Goal: Use online tool/utility

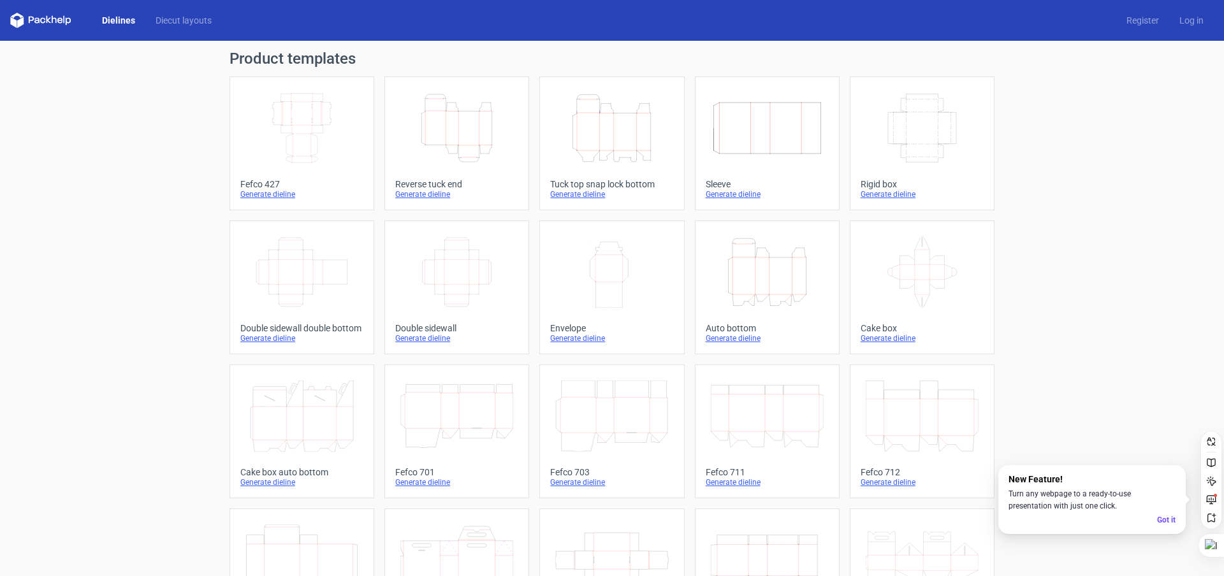
click at [773, 124] on icon "Width Depth Height" at bounding box center [767, 127] width 113 height 71
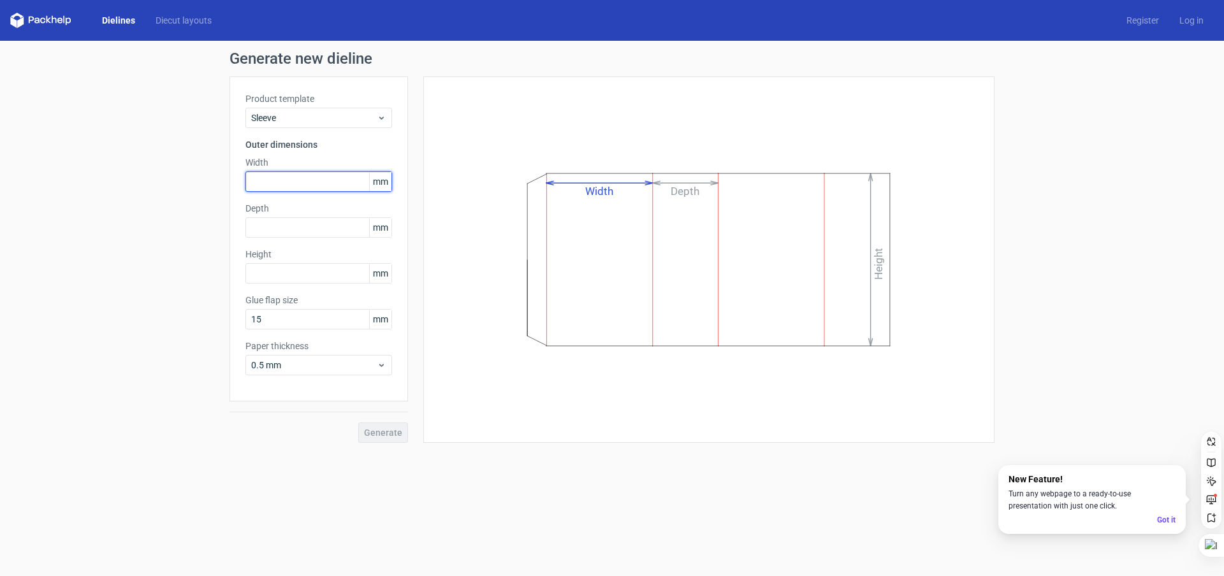
click at [314, 187] on input "text" at bounding box center [318, 181] width 147 height 20
type input "102"
type input "41"
click at [258, 224] on input "41" at bounding box center [318, 227] width 147 height 20
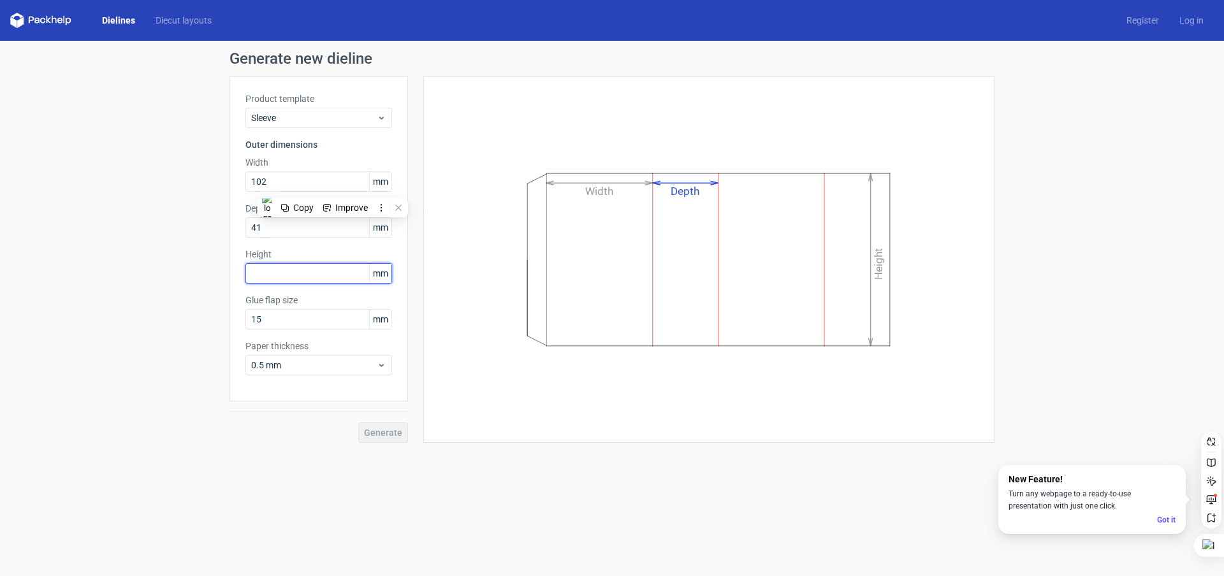
click at [278, 278] on input "text" at bounding box center [318, 273] width 147 height 20
type input "152"
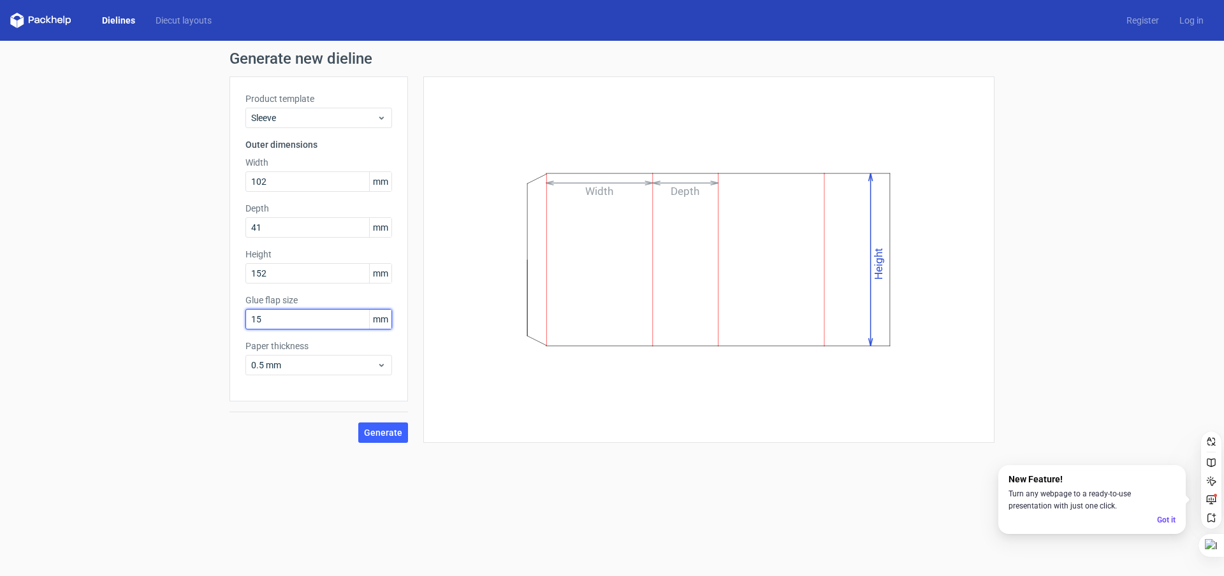
click at [277, 322] on input "15" at bounding box center [318, 319] width 147 height 20
click at [379, 430] on span "Generate" at bounding box center [383, 432] width 38 height 9
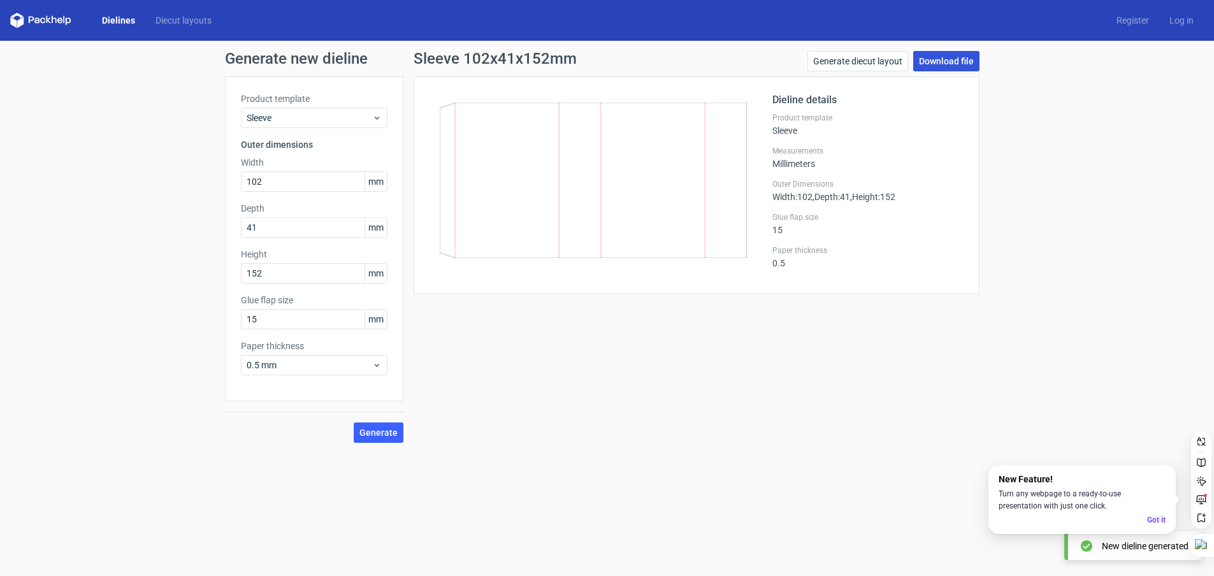
click at [957, 65] on link "Download file" at bounding box center [947, 61] width 66 height 20
